Goal: Information Seeking & Learning: Learn about a topic

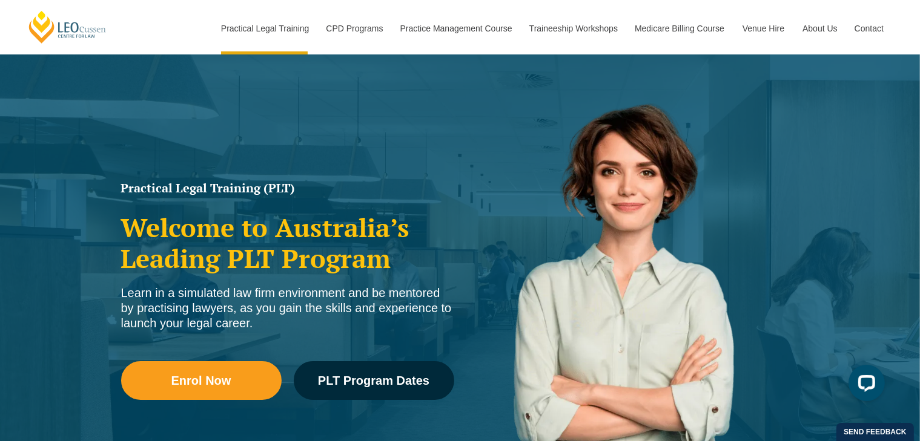
scroll to position [54, 0]
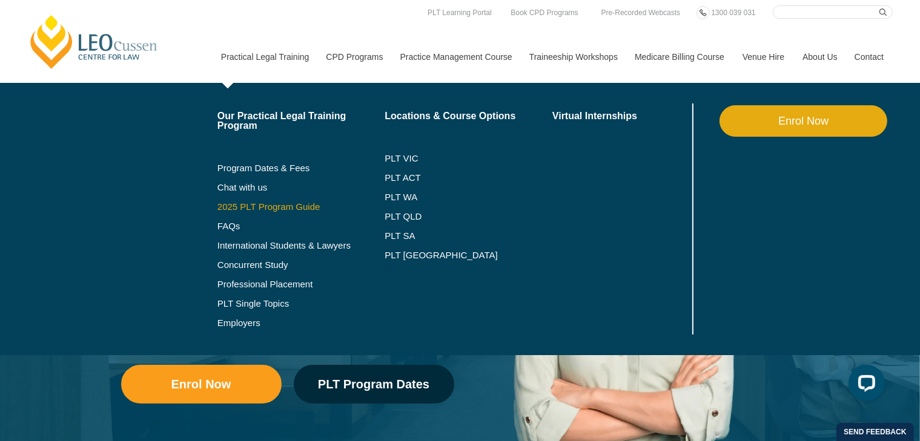
click at [236, 208] on link "2025 PLT Program Guide" at bounding box center [285, 207] width 137 height 10
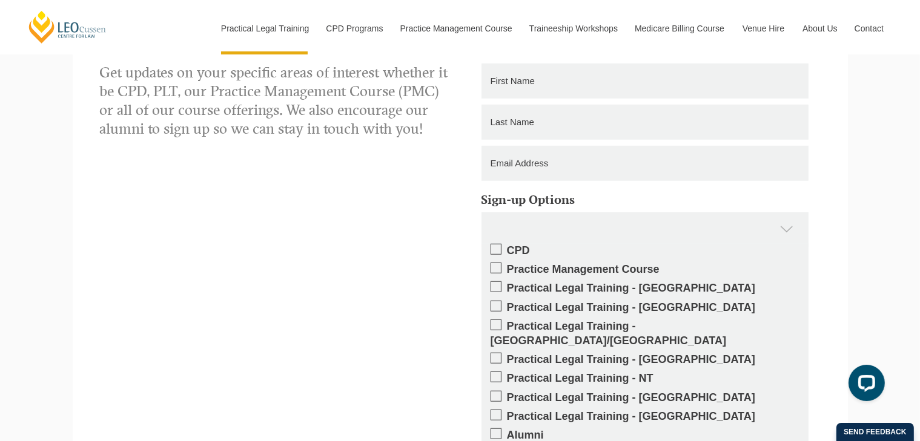
scroll to position [908, 0]
